Goal: Transaction & Acquisition: Obtain resource

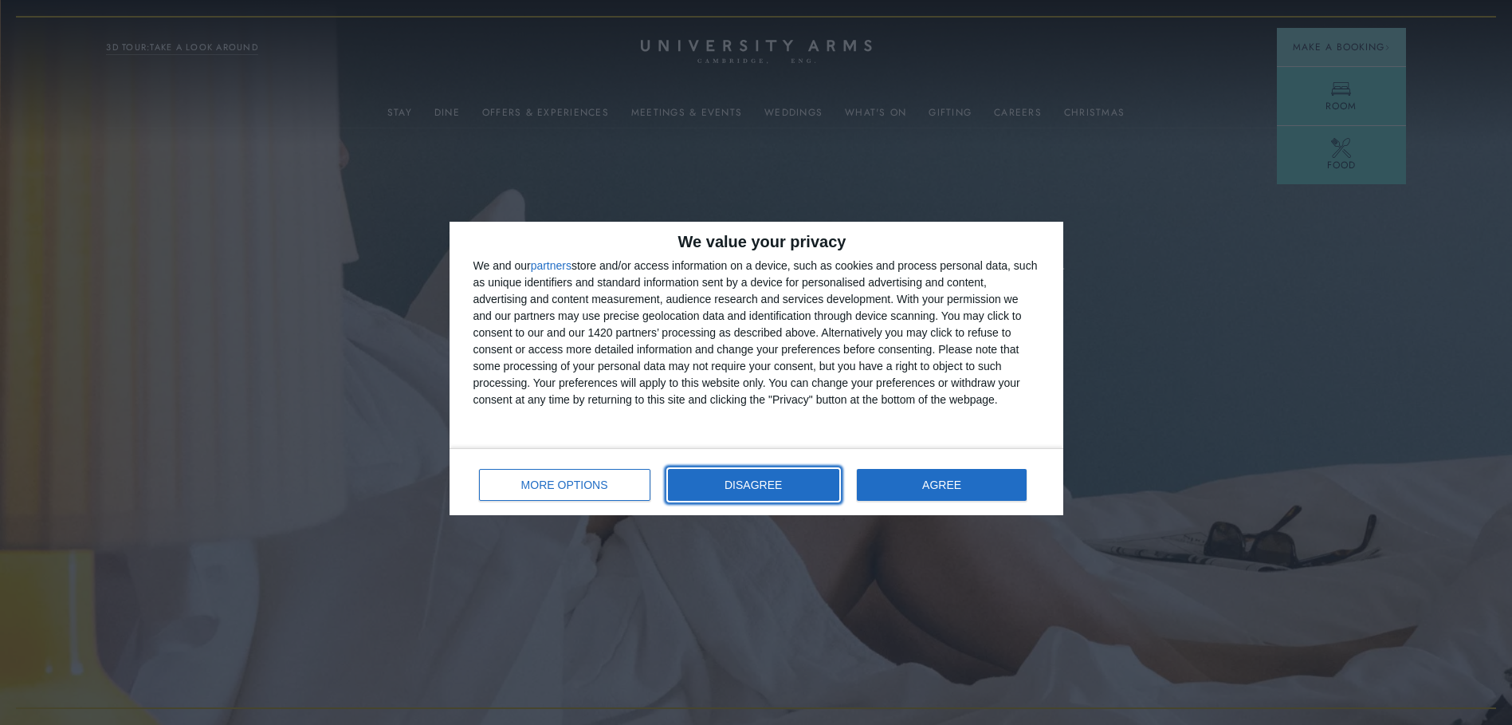
click at [766, 494] on button "DISAGREE" at bounding box center [753, 485] width 171 height 32
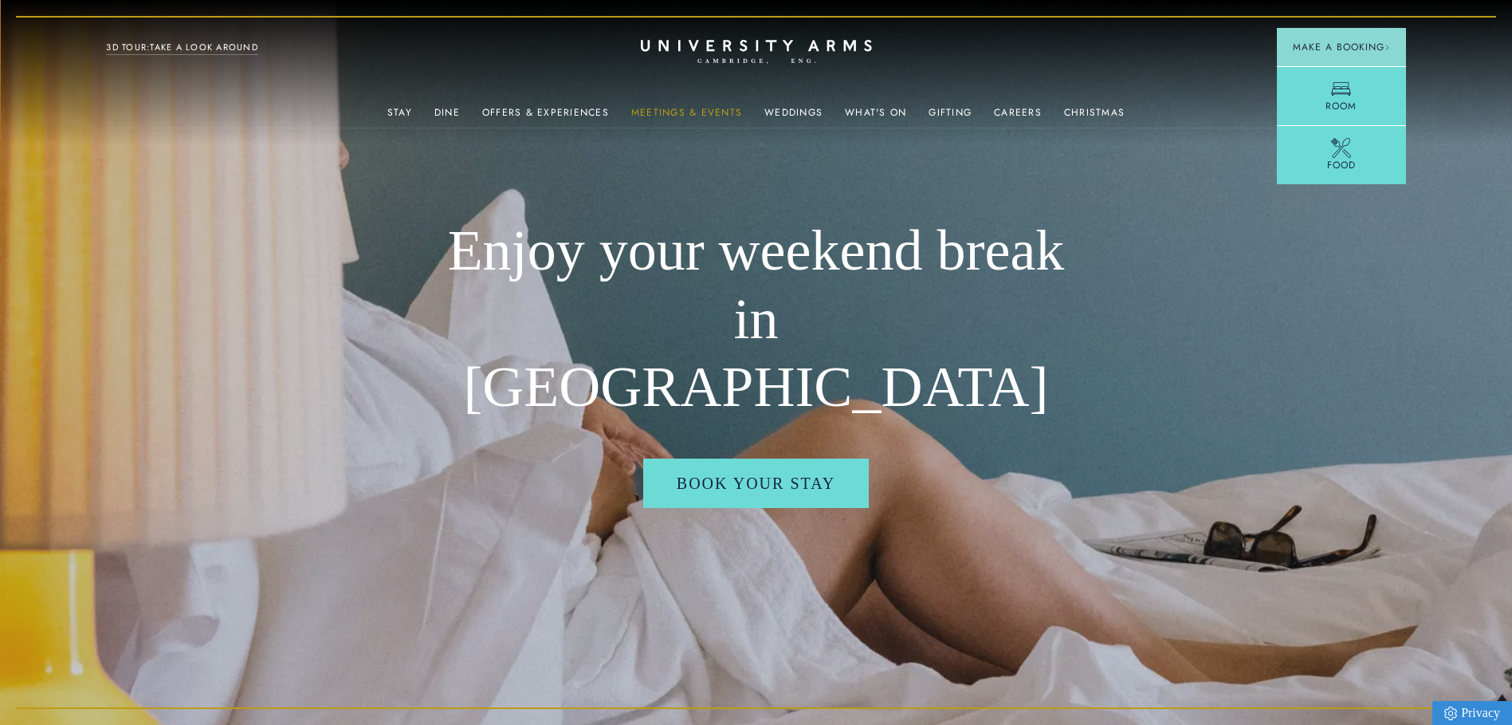
click at [673, 112] on link "Meetings & Events" at bounding box center [686, 117] width 111 height 21
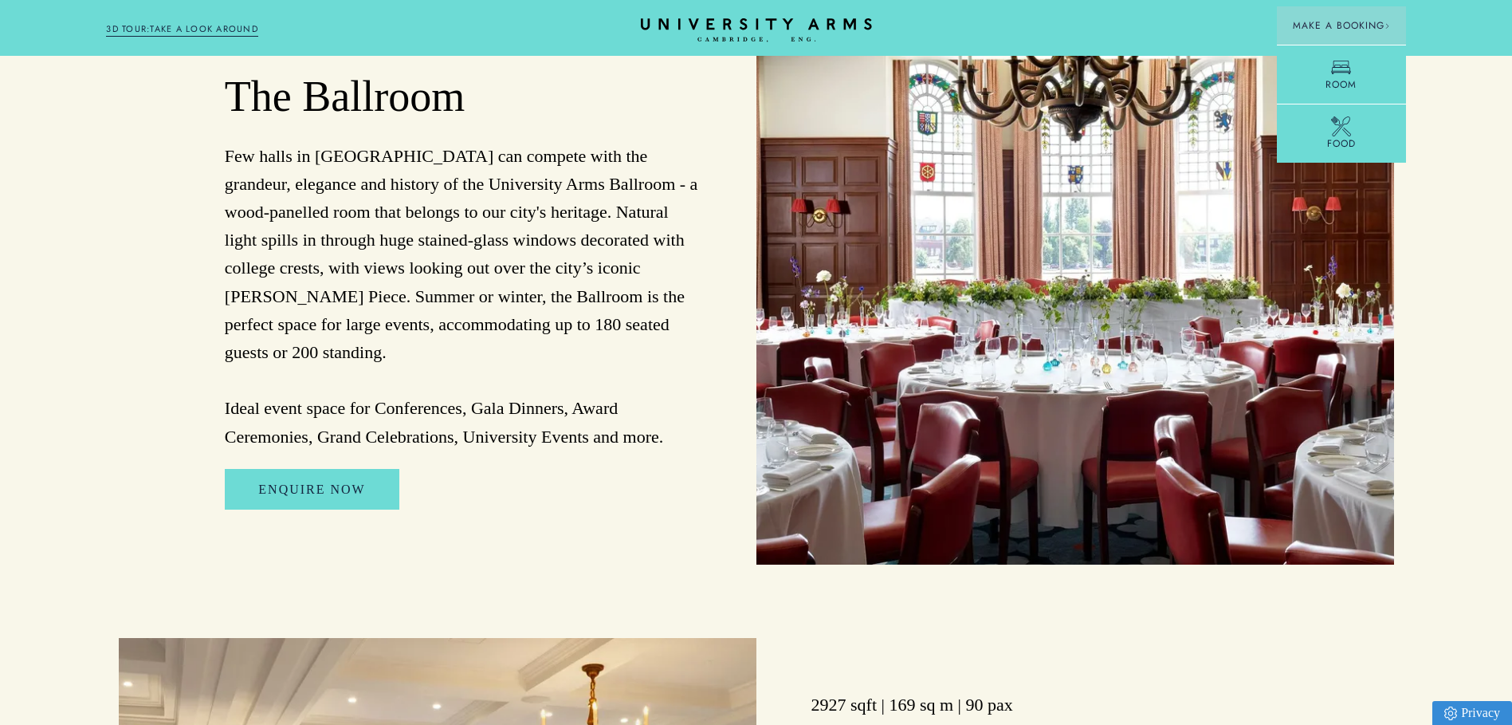
scroll to position [1435, 0]
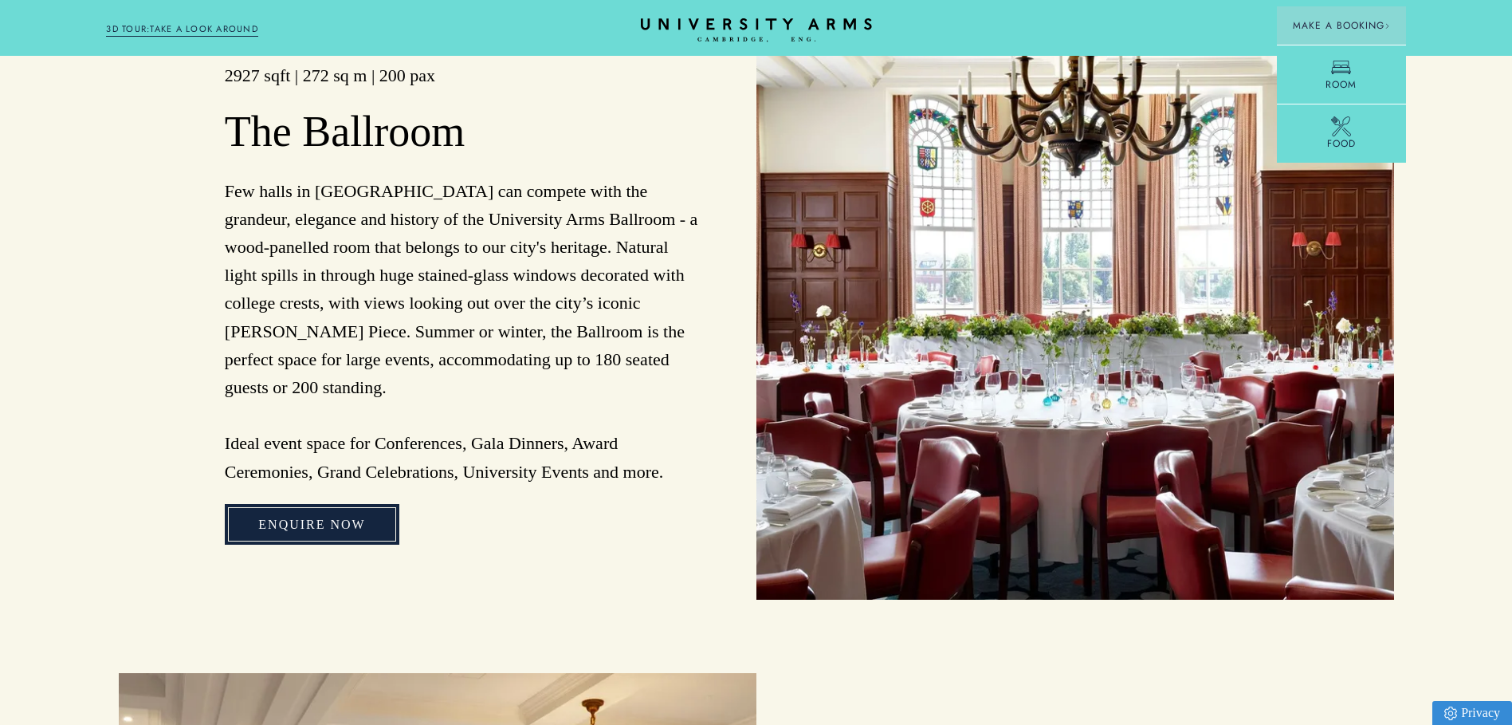
click at [345, 517] on link "Enquire Now" at bounding box center [312, 524] width 174 height 41
click at [330, 517] on link "Enquire Now" at bounding box center [312, 524] width 174 height 41
click at [639, 574] on div "2927 sqft | 272 sq m | 200 pax The Ballroom Few halls in [GEOGRAPHIC_DATA] can …" at bounding box center [438, 304] width 638 height 591
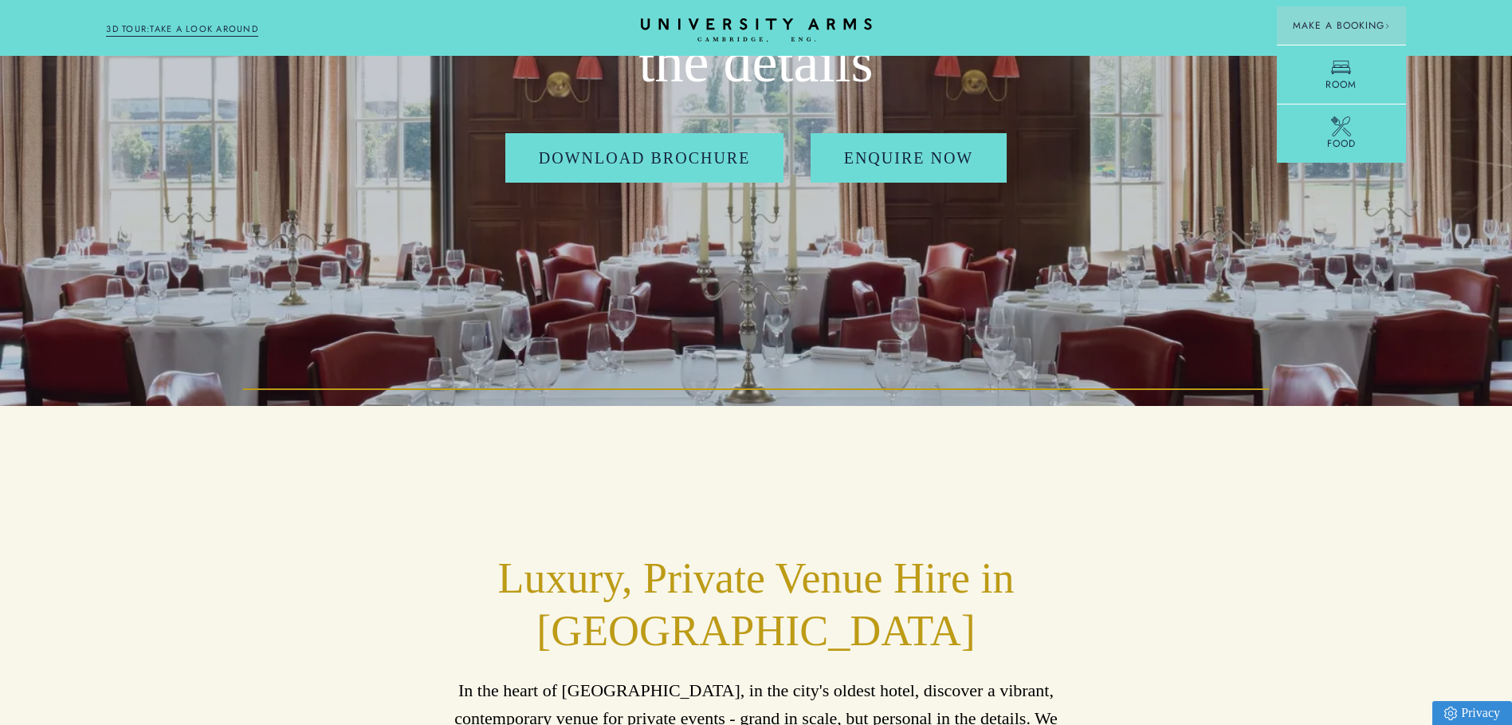
scroll to position [0, 0]
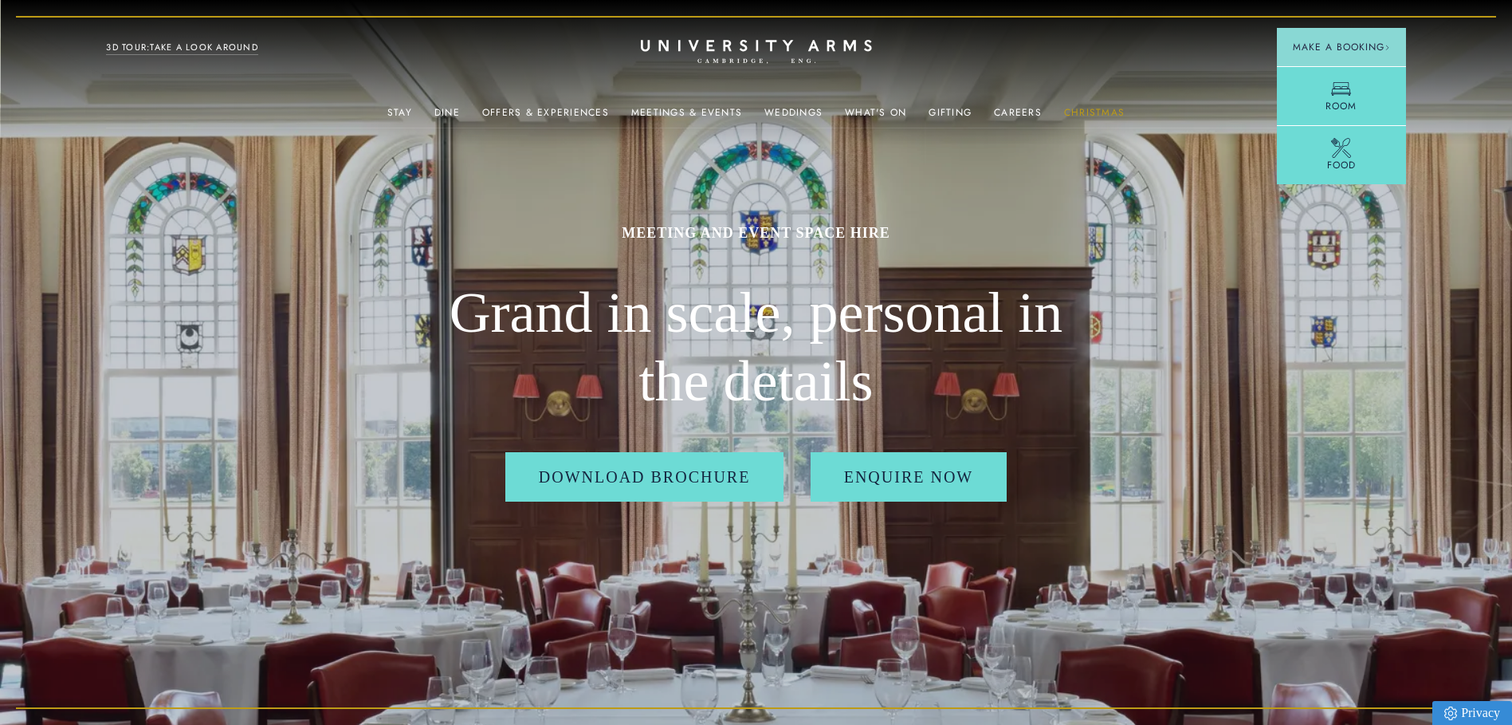
click at [1091, 112] on link "Christmas" at bounding box center [1094, 117] width 61 height 21
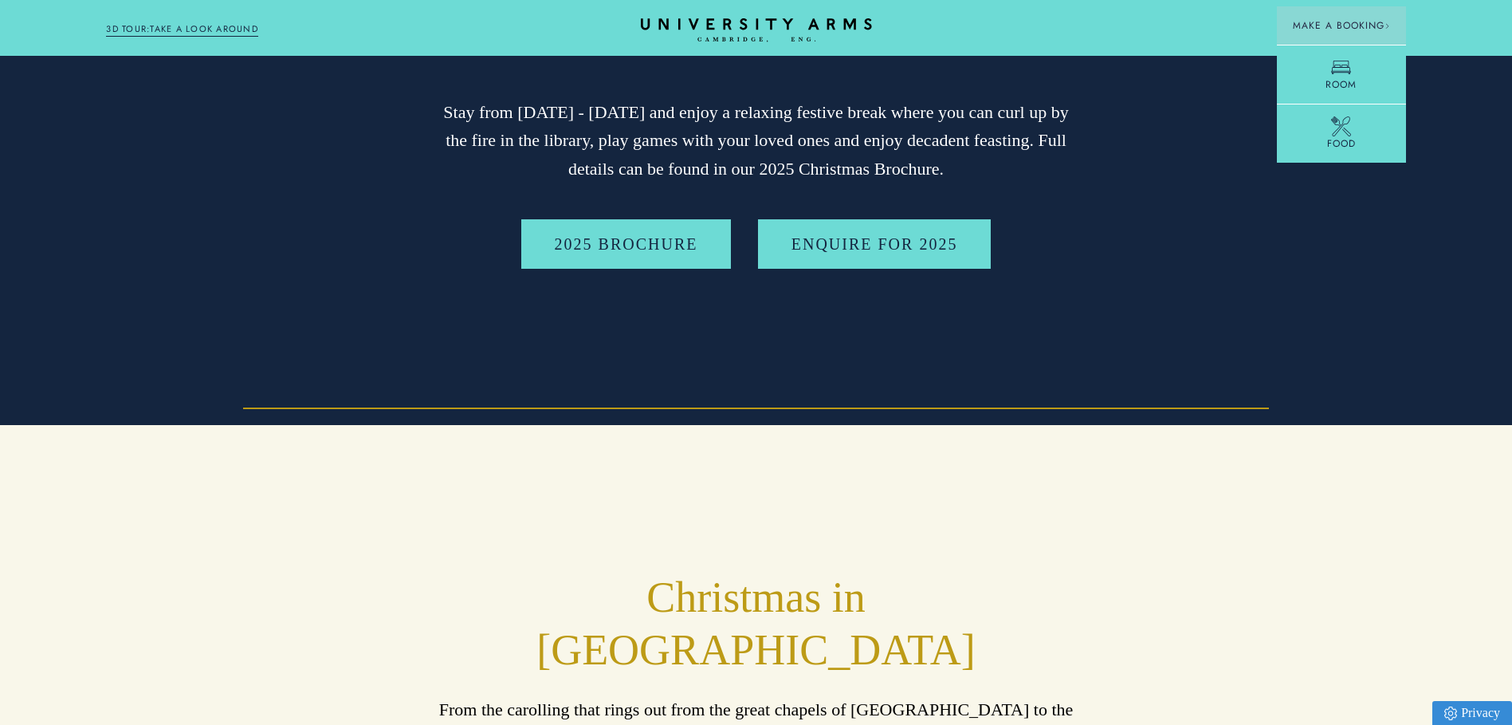
scroll to position [319, 0]
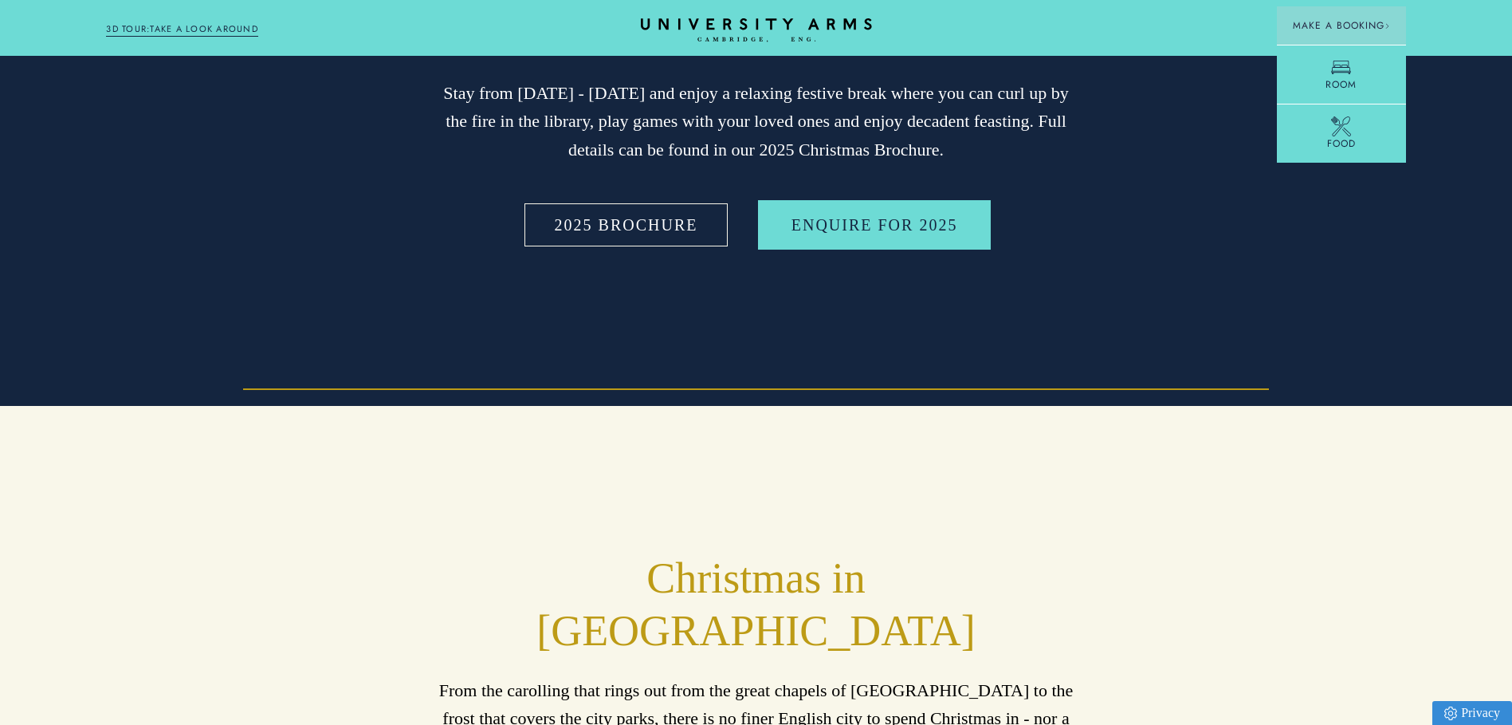
click at [658, 235] on link "2025 BROCHURE" at bounding box center [626, 224] width 210 height 49
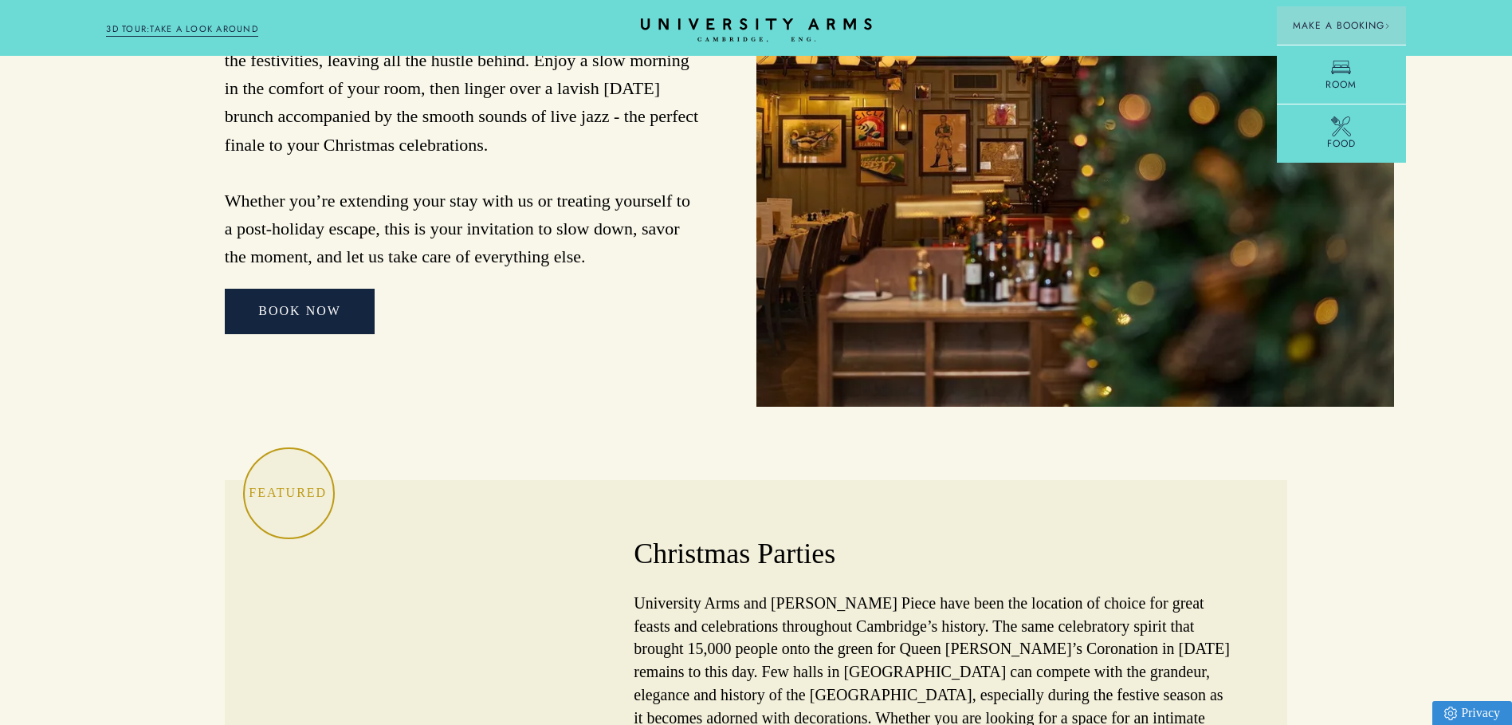
scroll to position [4384, 0]
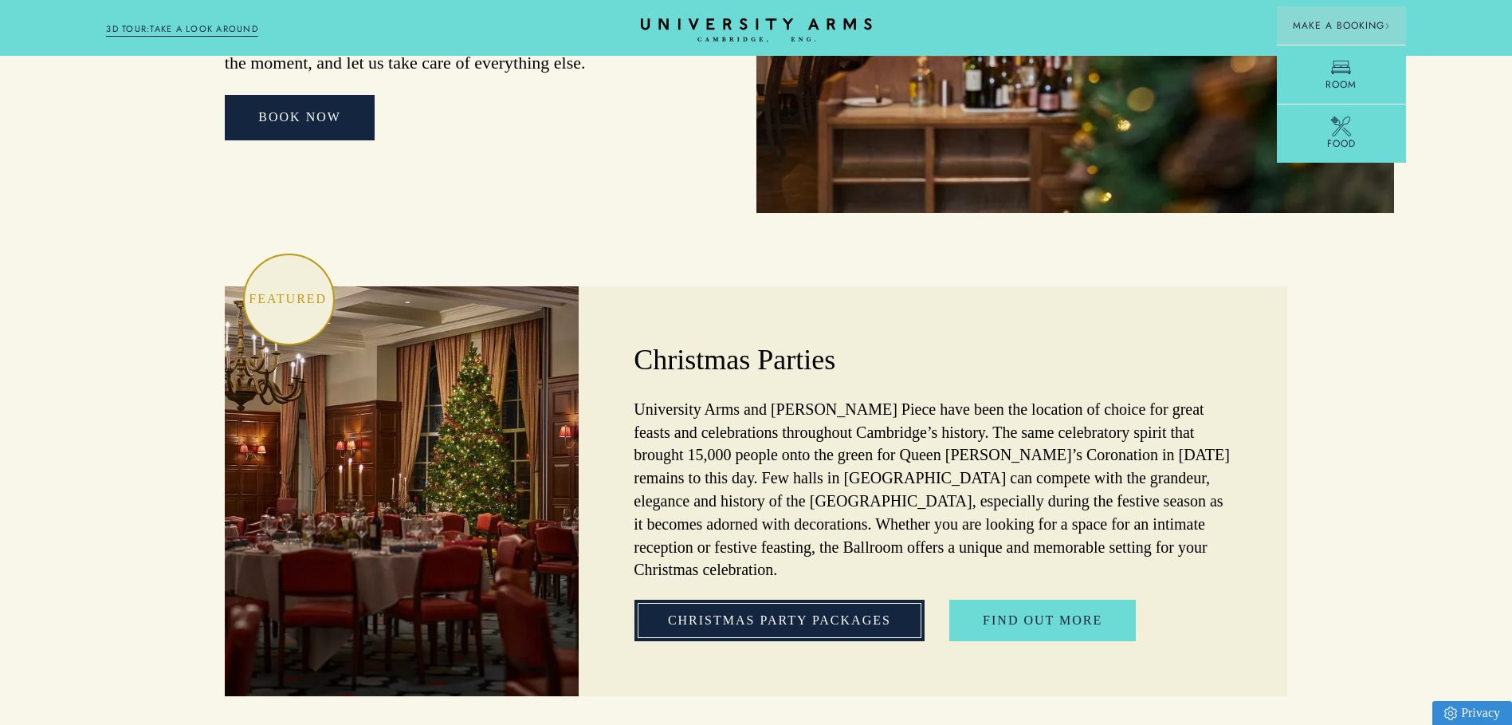
click at [798, 599] on link "Christmas Party Packages" at bounding box center [780, 619] width 290 height 41
